Goal: Unclear

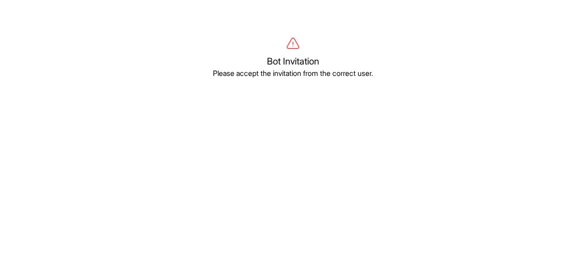
click at [502, 164] on body "Bot Invitation Please accept the invitation from the correct user." at bounding box center [293, 174] width 586 height 274
click at [502, 163] on body "Bot Invitation Please accept the invitation from the correct user." at bounding box center [293, 174] width 586 height 274
click at [502, 164] on body "Bot Invitation Please accept the invitation from the correct user." at bounding box center [293, 174] width 586 height 274
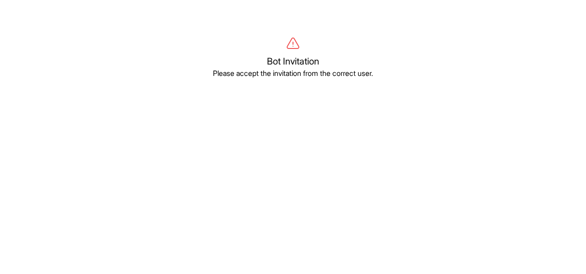
click at [502, 163] on body "Bot Invitation Please accept the invitation from the correct user." at bounding box center [293, 174] width 586 height 274
click at [502, 164] on body "Bot Invitation Please accept the invitation from the correct user." at bounding box center [293, 174] width 586 height 274
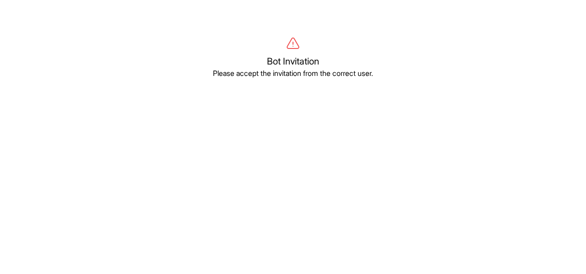
click at [502, 164] on body "Bot Invitation Please accept the invitation from the correct user." at bounding box center [293, 174] width 586 height 274
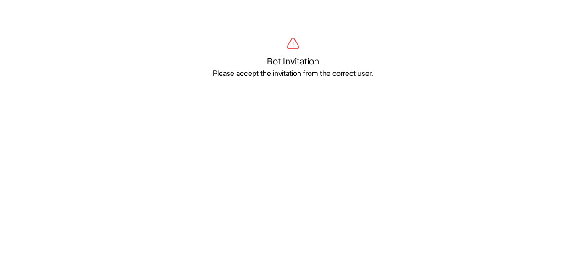
click at [502, 164] on body "Bot Invitation Please accept the invitation from the correct user." at bounding box center [293, 174] width 586 height 274
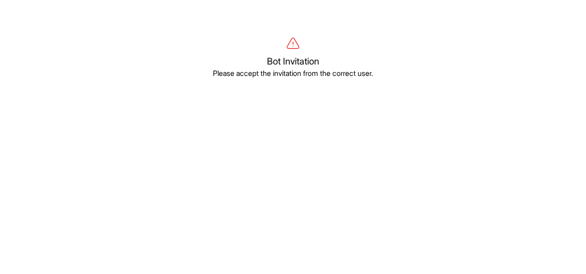
click at [502, 164] on body "Bot Invitation Please accept the invitation from the correct user." at bounding box center [293, 174] width 586 height 274
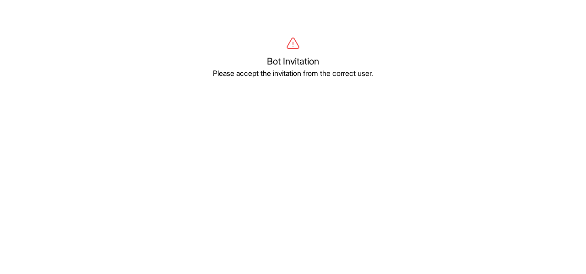
click at [502, 164] on body "Bot Invitation Please accept the invitation from the correct user." at bounding box center [293, 174] width 586 height 274
click at [502, 163] on body "Bot Invitation Please accept the invitation from the correct user." at bounding box center [293, 174] width 586 height 274
click at [502, 164] on body "Bot Invitation Please accept the invitation from the correct user." at bounding box center [293, 174] width 586 height 274
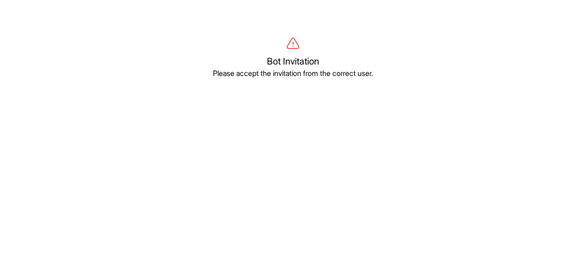
click at [502, 164] on body "Bot Invitation Please accept the invitation from the correct user." at bounding box center [293, 174] width 586 height 274
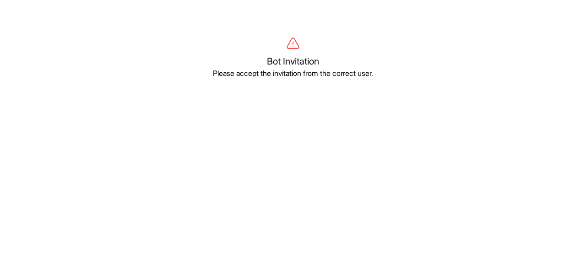
click at [502, 164] on body "Bot Invitation Please accept the invitation from the correct user." at bounding box center [293, 174] width 586 height 274
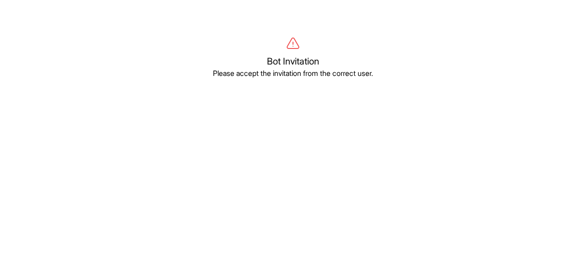
click at [502, 164] on body "Bot Invitation Please accept the invitation from the correct user." at bounding box center [293, 174] width 586 height 274
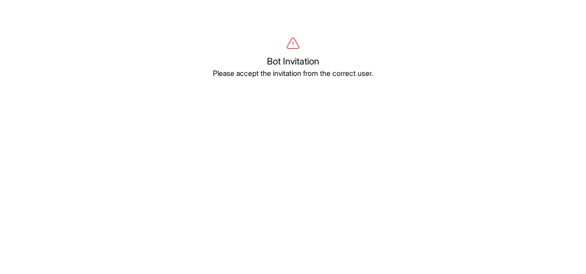
click at [502, 164] on body "Bot Invitation Please accept the invitation from the correct user." at bounding box center [293, 174] width 586 height 274
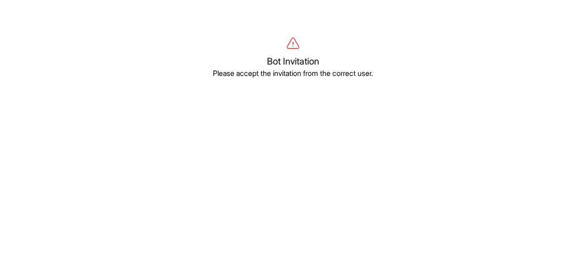
click at [502, 164] on body "Bot Invitation Please accept the invitation from the correct user." at bounding box center [293, 174] width 586 height 274
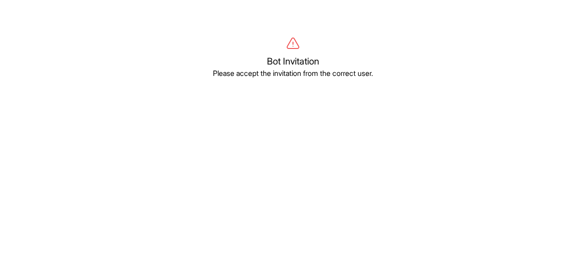
click at [502, 164] on body "Bot Invitation Please accept the invitation from the correct user." at bounding box center [293, 174] width 586 height 274
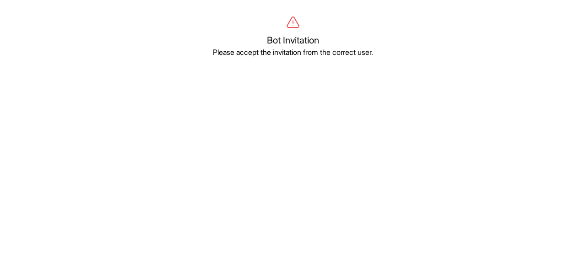
scroll to position [21, 0]
